Goal: Check status: Check status

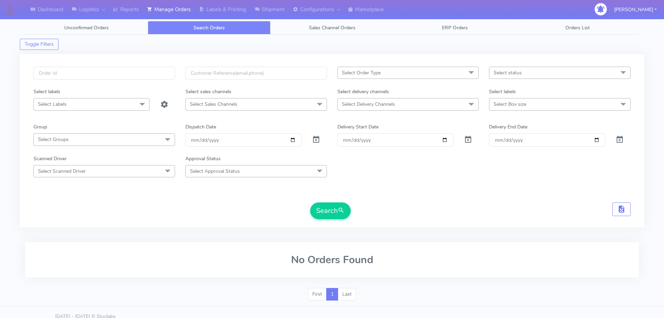
click at [159, 80] on div at bounding box center [104, 77] width 152 height 21
click at [160, 76] on input "text" at bounding box center [104, 73] width 142 height 13
paste input "1619250"
type input "1619250"
click at [310, 202] on button "Search" at bounding box center [330, 210] width 40 height 17
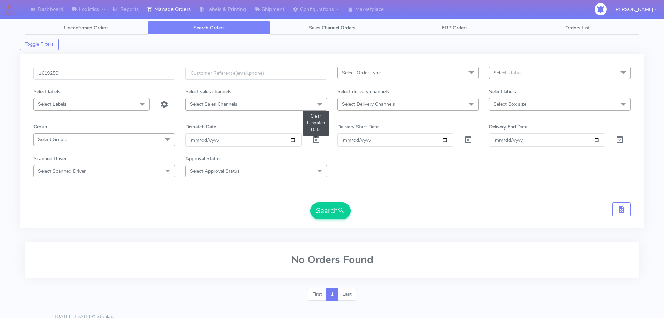
click at [316, 141] on span at bounding box center [316, 141] width 8 height 7
click at [341, 216] on button "Search" at bounding box center [330, 210] width 40 height 17
